Goal: Information Seeking & Learning: Learn about a topic

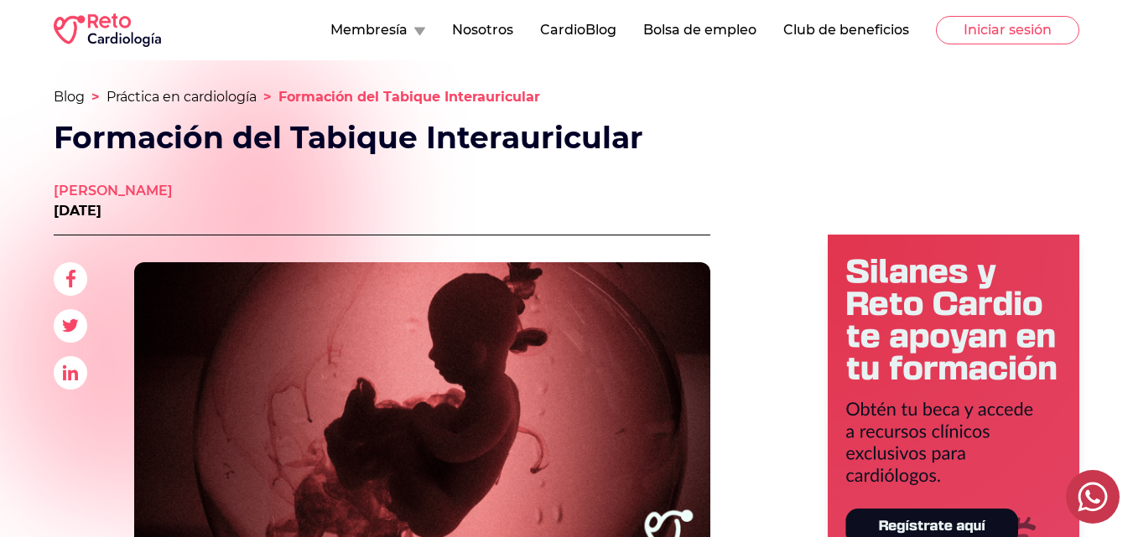
click at [521, 140] on h1 "Formación del Tabique Interauricular" at bounding box center [376, 138] width 644 height 34
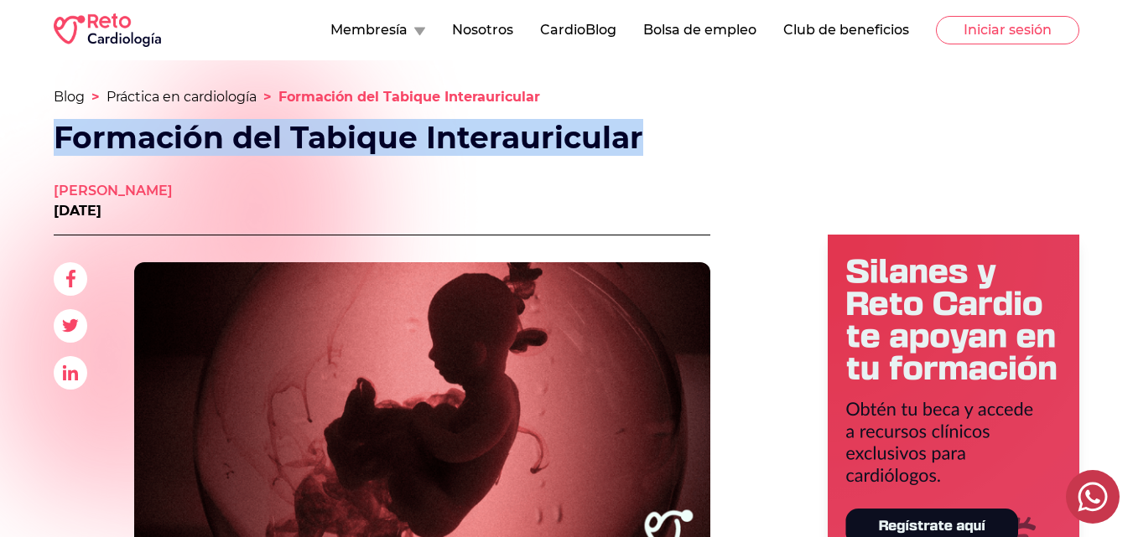
drag, startPoint x: 326, startPoint y: 153, endPoint x: 13, endPoint y: 139, distance: 313.9
copy h1 "Formación del Tabique Interauricular"
